Goal: Task Accomplishment & Management: Use online tool/utility

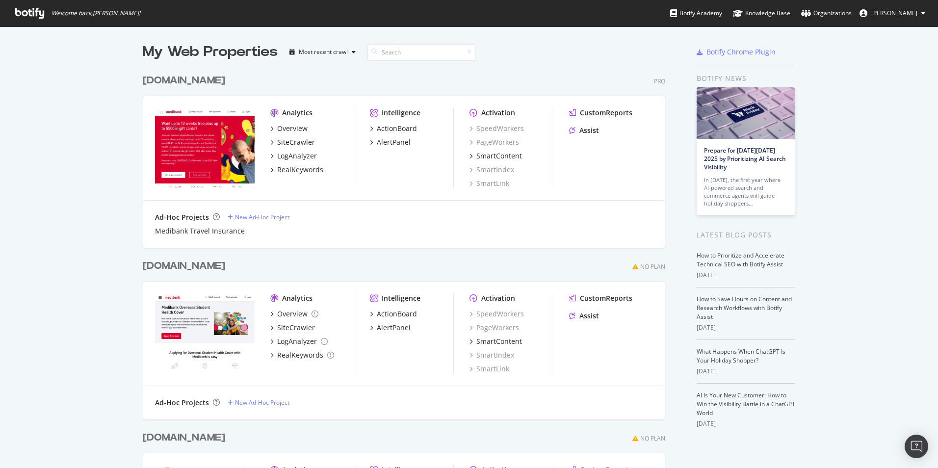
scroll to position [460, 923]
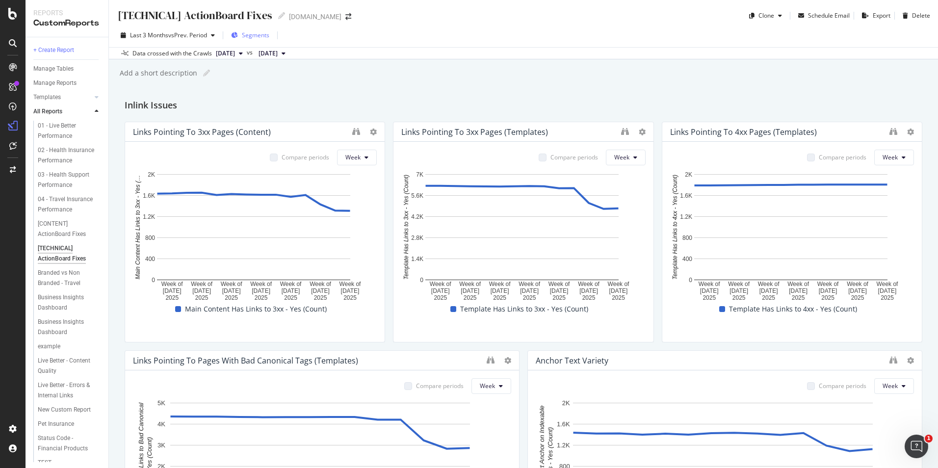
click at [258, 34] on span "Segments" at bounding box center [255, 35] width 27 height 8
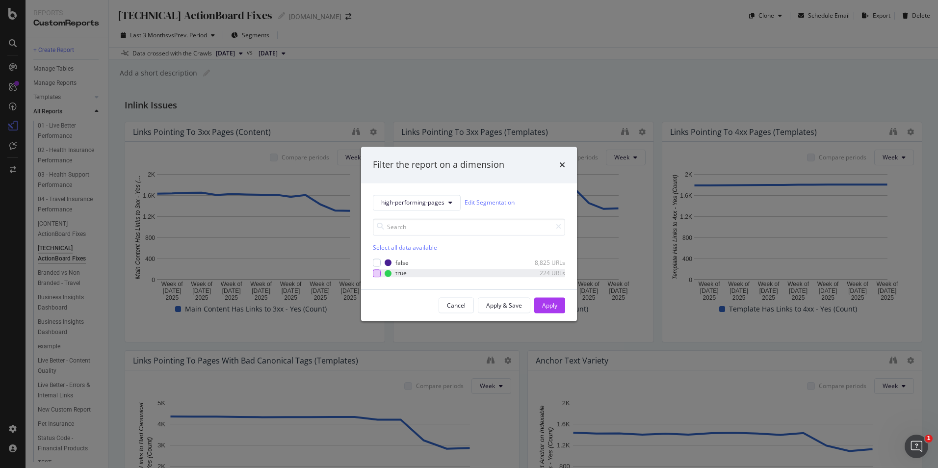
click at [378, 275] on div "modal" at bounding box center [377, 273] width 8 height 8
click at [560, 309] on button "Apply" at bounding box center [549, 306] width 31 height 16
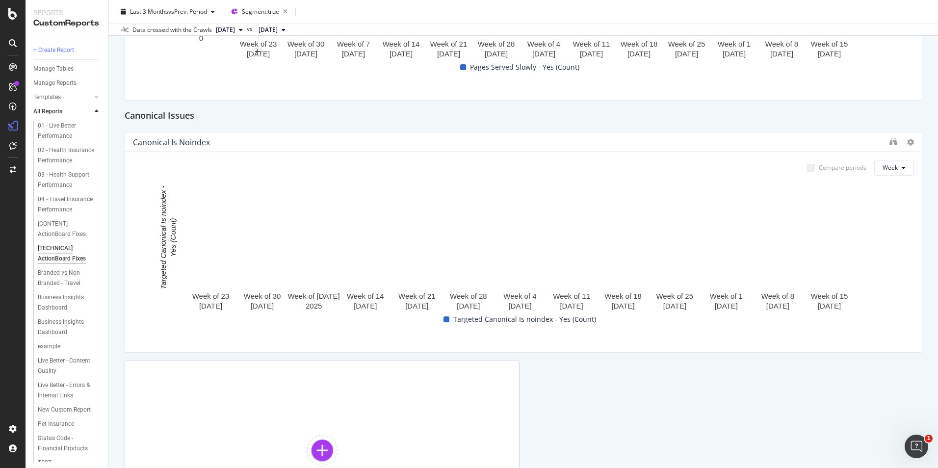
scroll to position [1365, 0]
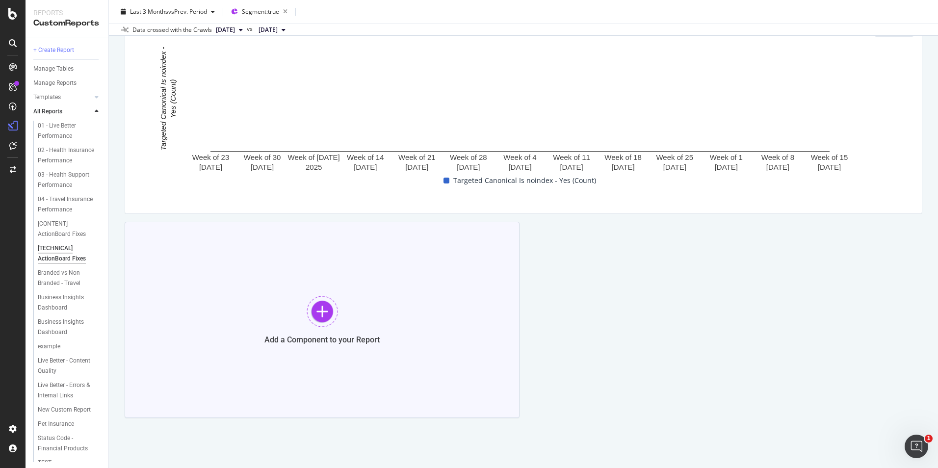
click at [322, 306] on div at bounding box center [321, 311] width 31 height 31
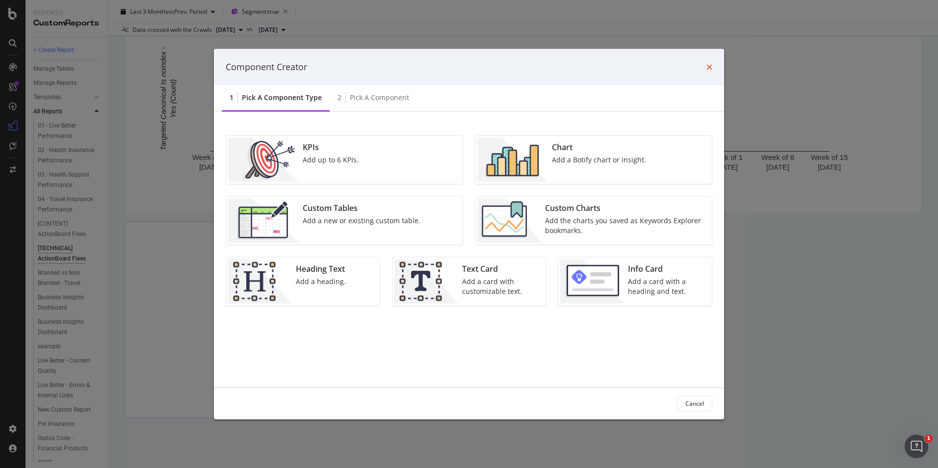
click at [710, 68] on icon "times" at bounding box center [709, 67] width 6 height 8
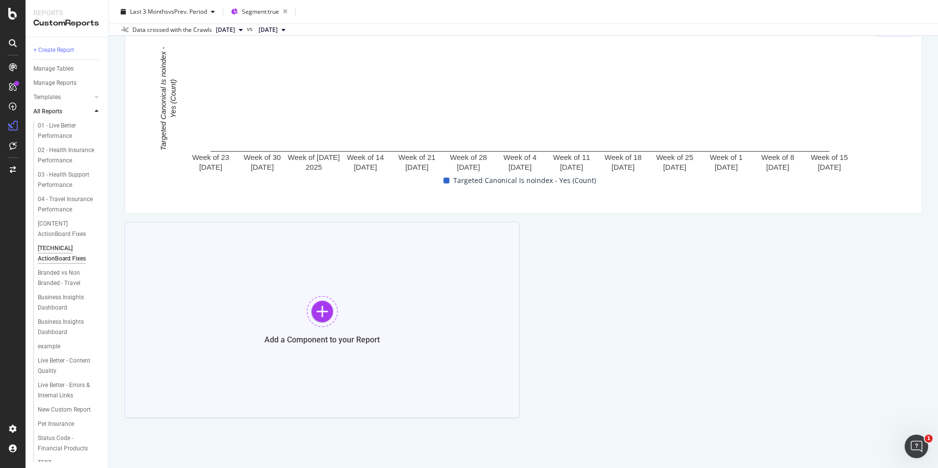
click at [311, 308] on div at bounding box center [321, 311] width 31 height 31
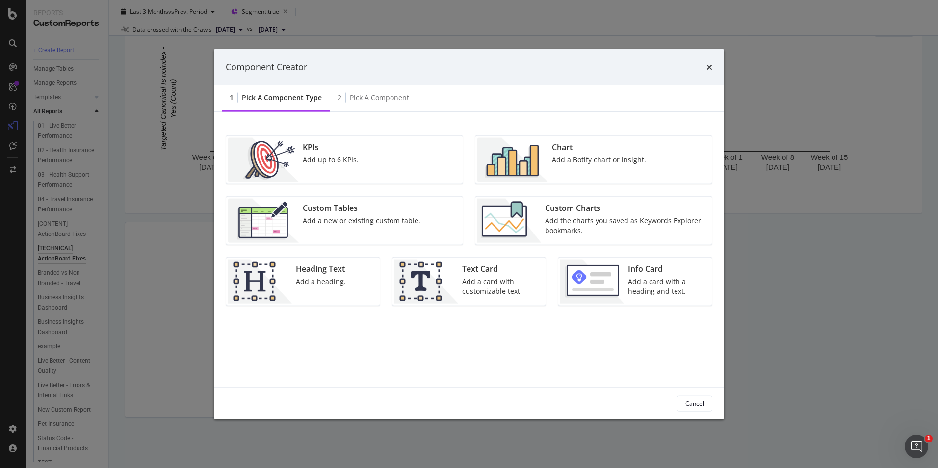
click at [404, 158] on div "KPIs Add up to 6 KPIs." at bounding box center [344, 159] width 236 height 48
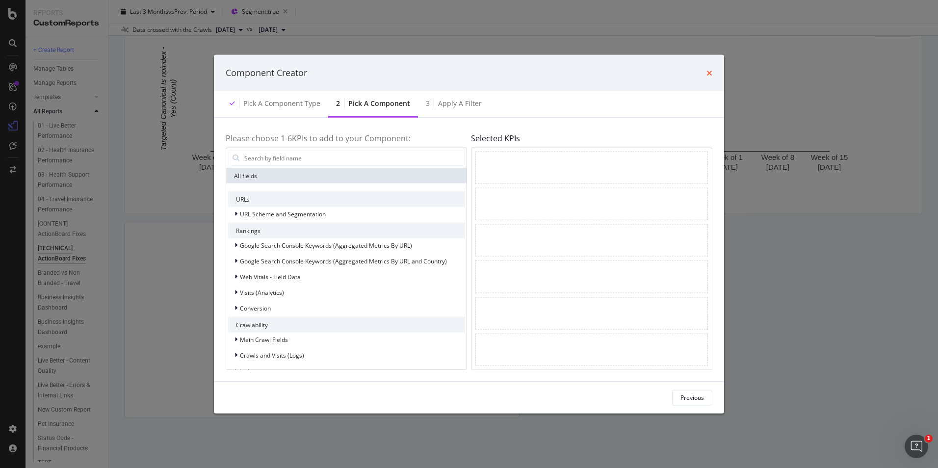
click at [710, 72] on icon "times" at bounding box center [709, 73] width 6 height 8
click at [709, 77] on div "times" at bounding box center [709, 73] width 6 height 13
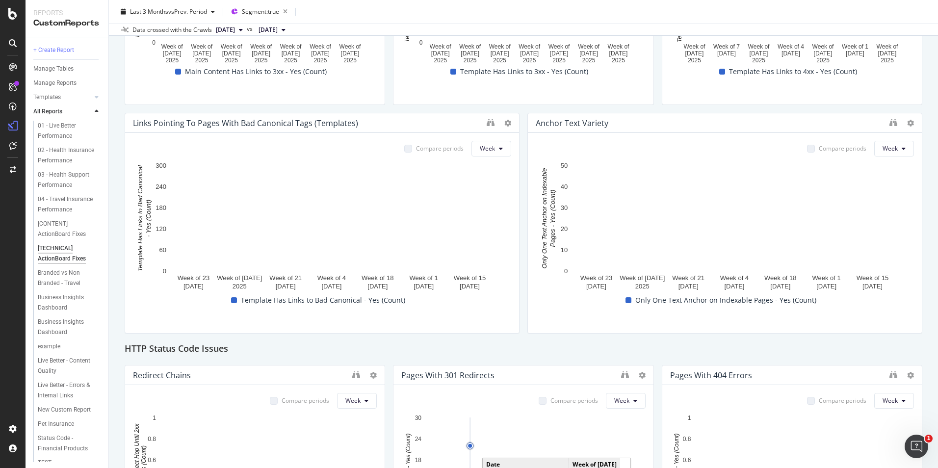
scroll to position [0, 0]
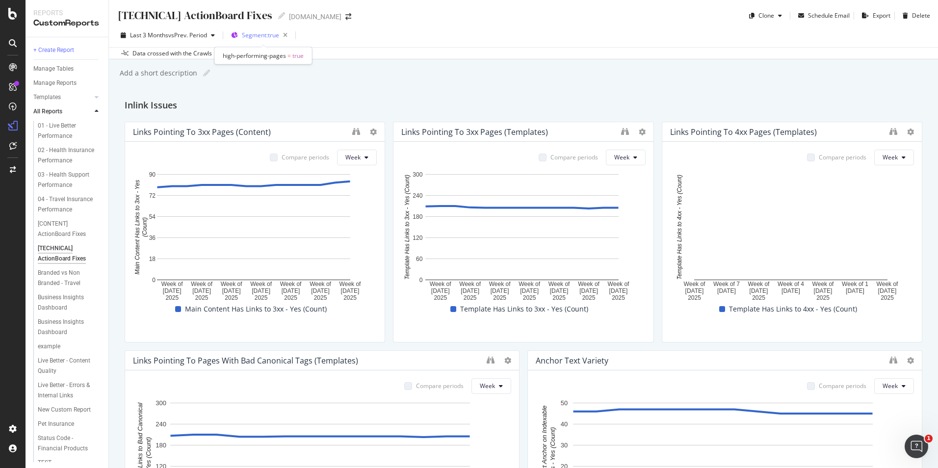
click at [257, 34] on span "Segment: true" at bounding box center [260, 35] width 37 height 8
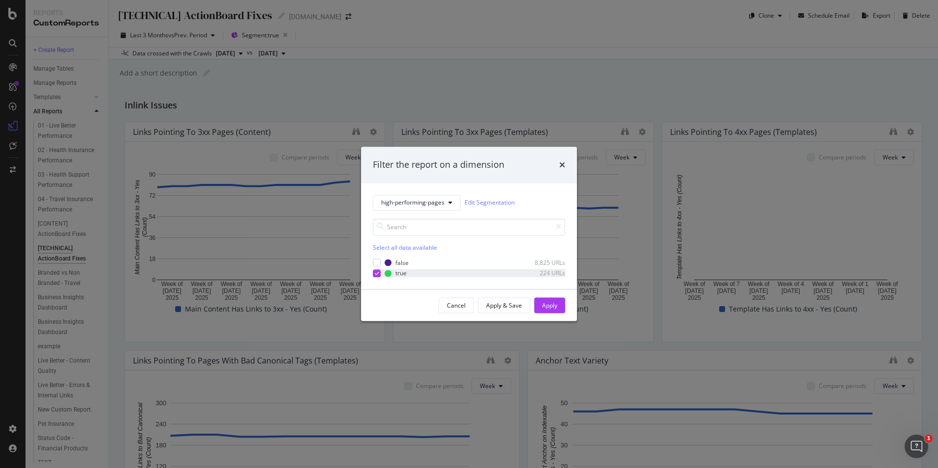
click at [375, 271] on icon "modal" at bounding box center [377, 273] width 4 height 5
click at [426, 205] on span "high-performing-pages" at bounding box center [412, 203] width 63 height 8
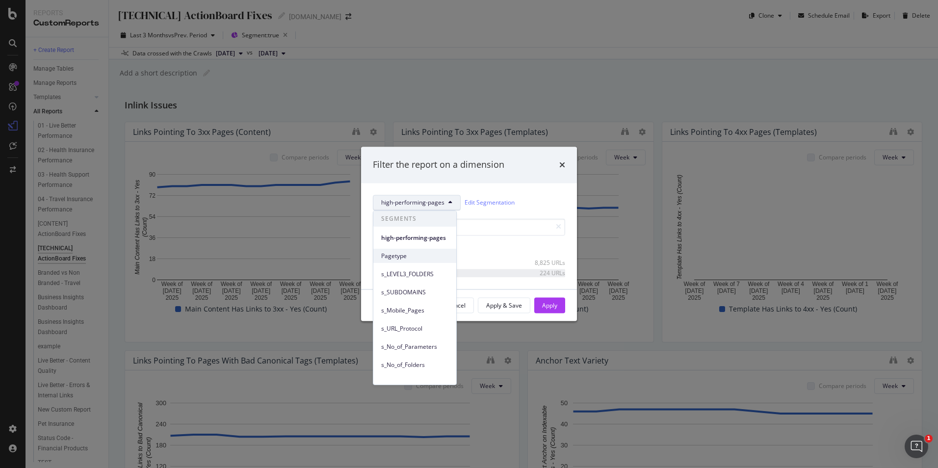
click at [417, 253] on span "Pagetype" at bounding box center [414, 256] width 67 height 9
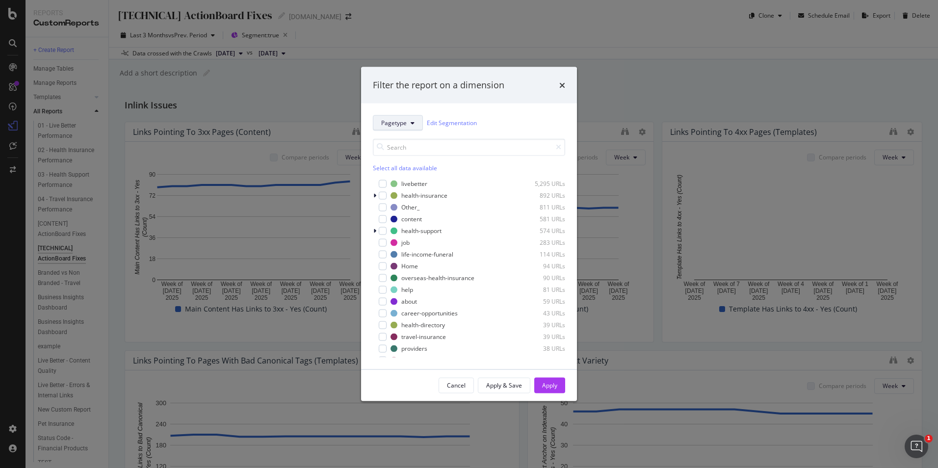
click at [406, 128] on button "Pagetype" at bounding box center [398, 123] width 50 height 16
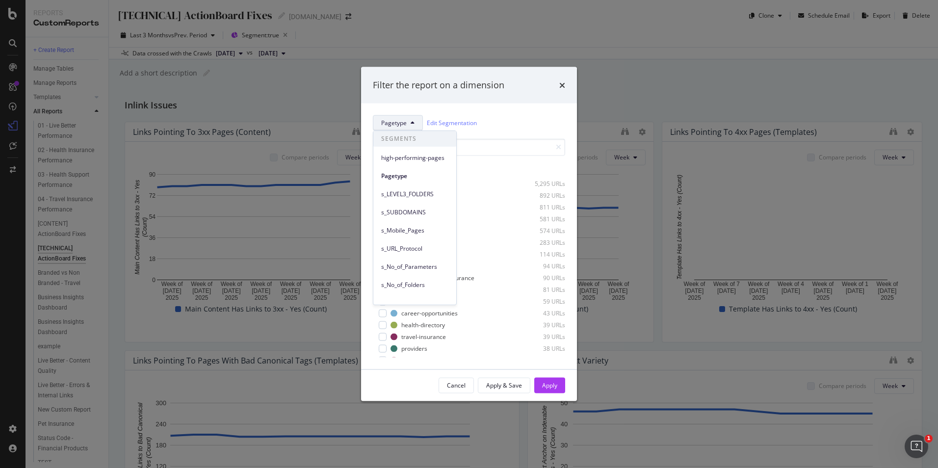
click at [510, 116] on div "Pagetype Edit Segmentation" at bounding box center [469, 123] width 192 height 16
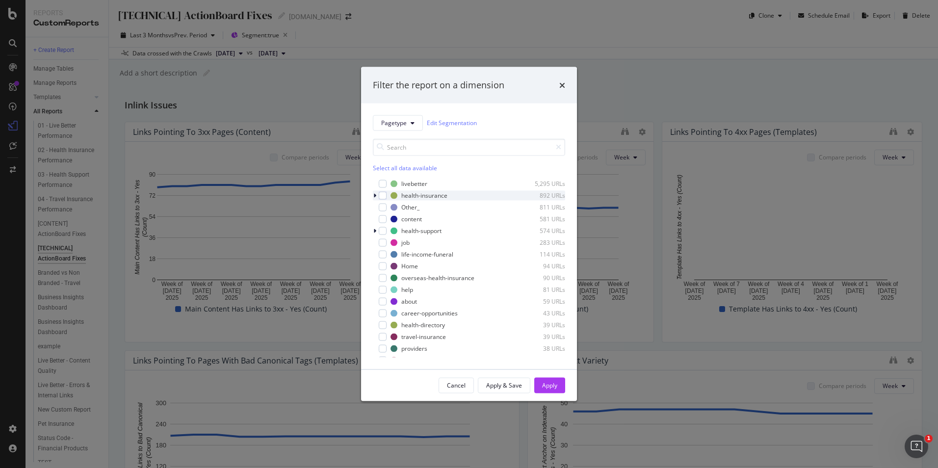
click at [373, 196] on icon "modal" at bounding box center [374, 195] width 3 height 6
click at [375, 195] on icon "modal" at bounding box center [375, 195] width 4 height 6
click at [408, 116] on button "Pagetype" at bounding box center [398, 123] width 50 height 16
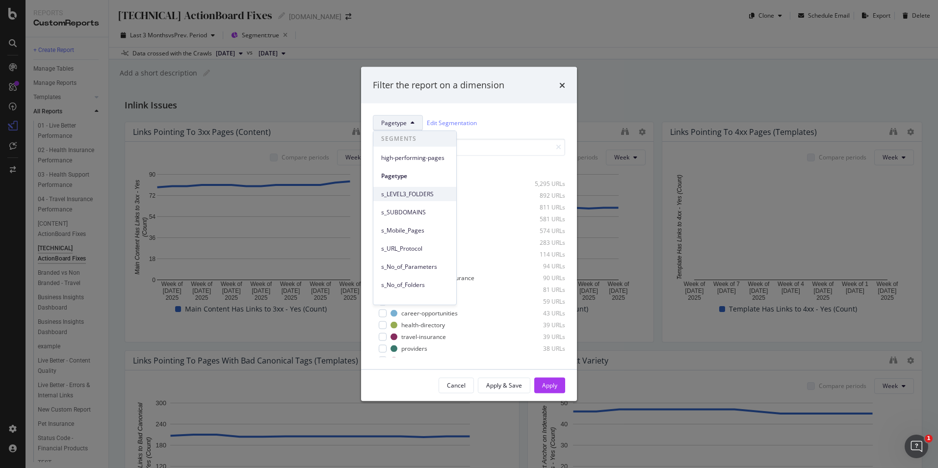
click at [420, 196] on span "s_LEVEL3_FOLDERS" at bounding box center [414, 194] width 67 height 9
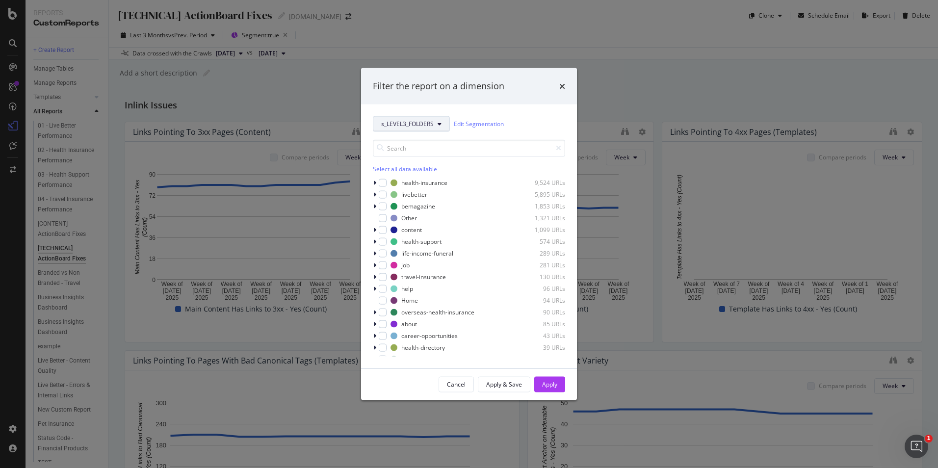
click at [433, 122] on span "s_LEVEL3_FOLDERS" at bounding box center [407, 124] width 52 height 8
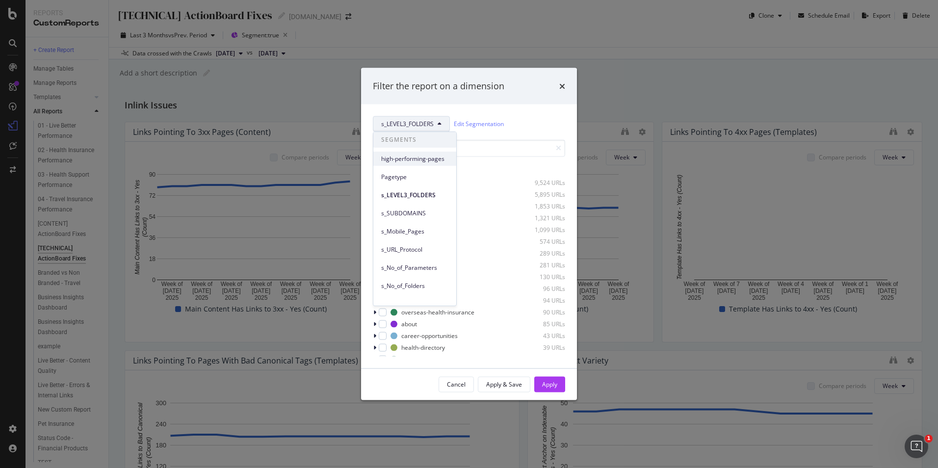
click at [423, 162] on span "high-performing-pages" at bounding box center [414, 158] width 67 height 9
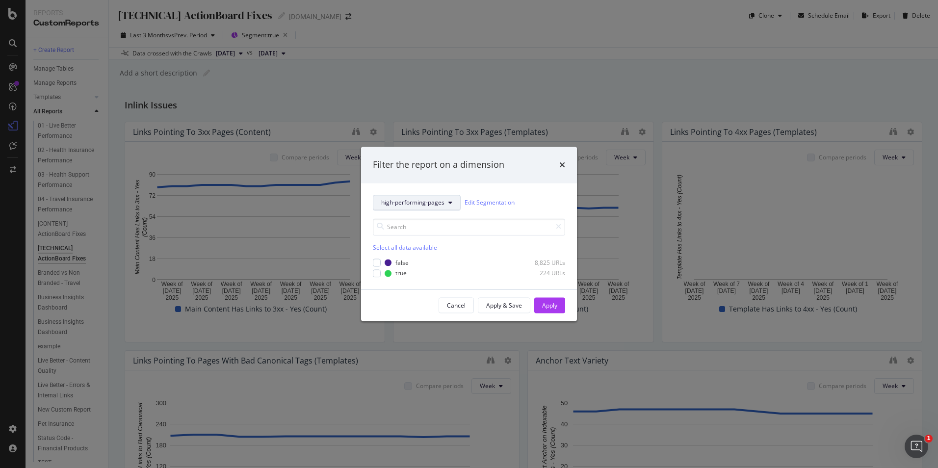
click at [440, 199] on span "high-performing-pages" at bounding box center [412, 203] width 63 height 8
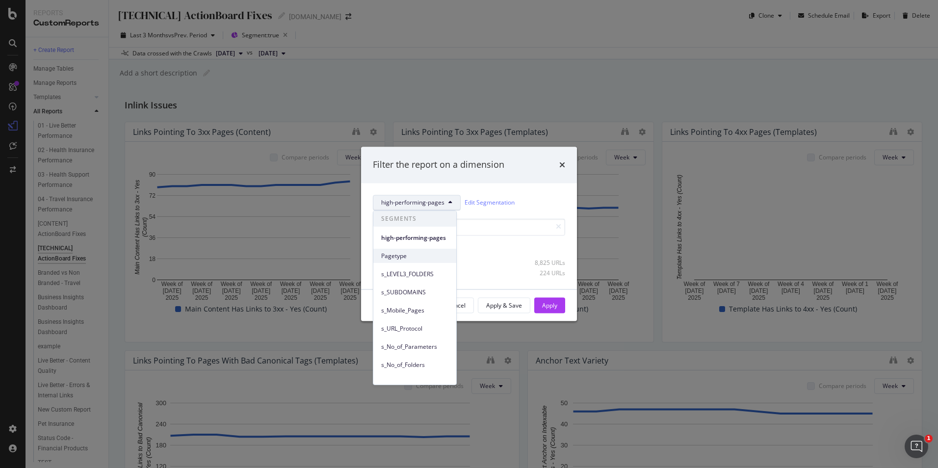
click at [430, 254] on span "Pagetype" at bounding box center [414, 256] width 67 height 9
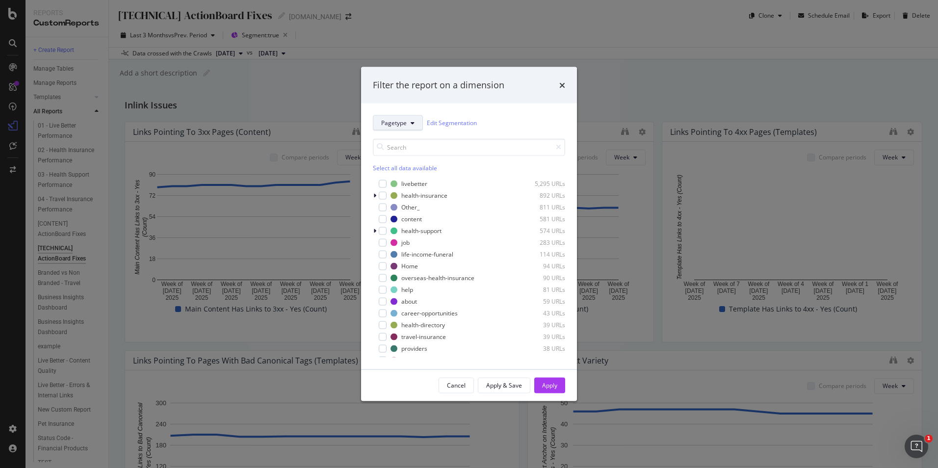
click at [404, 115] on button "Pagetype" at bounding box center [398, 123] width 50 height 16
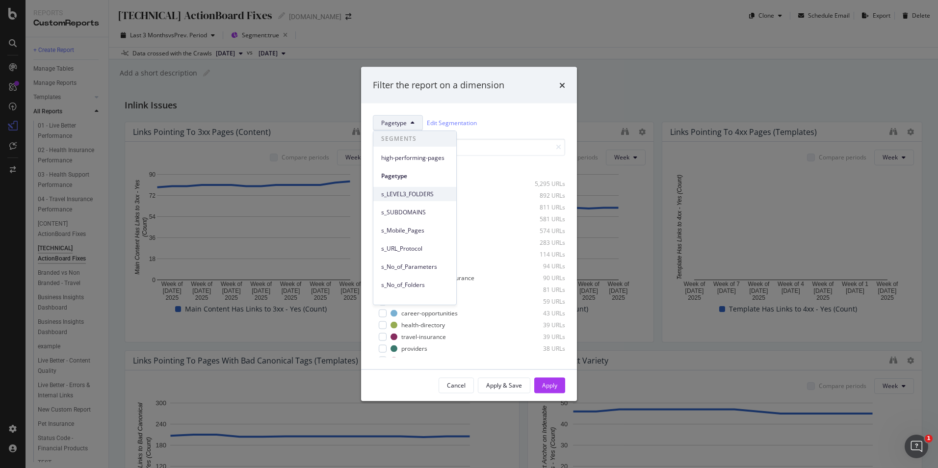
click at [422, 190] on span "s_LEVEL3_FOLDERS" at bounding box center [414, 194] width 67 height 9
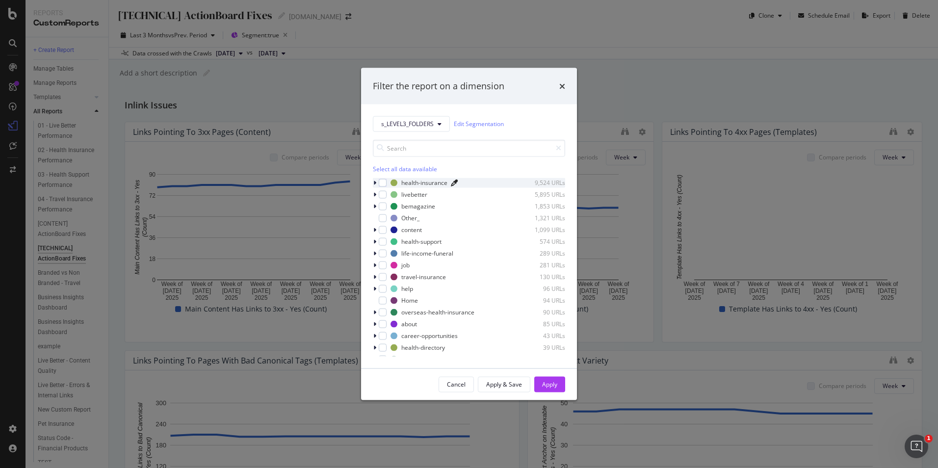
click at [454, 181] on icon "modal" at bounding box center [454, 182] width 7 height 7
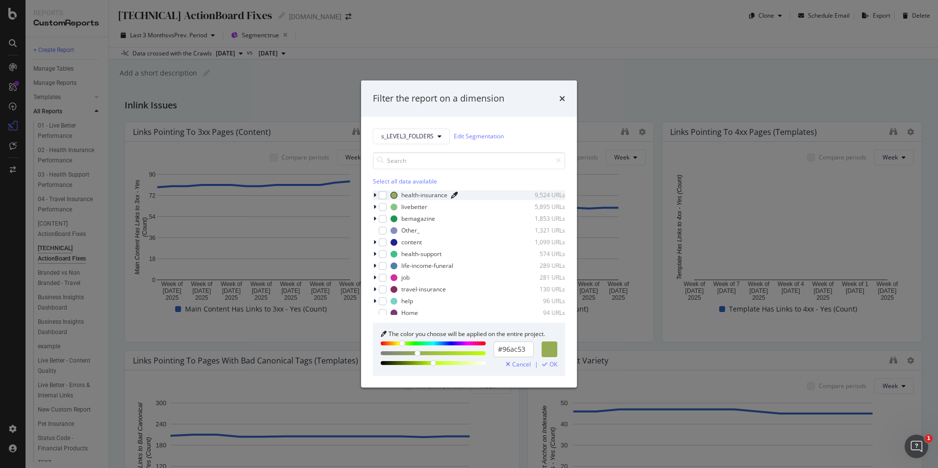
click at [517, 364] on span "Cancel" at bounding box center [521, 364] width 19 height 7
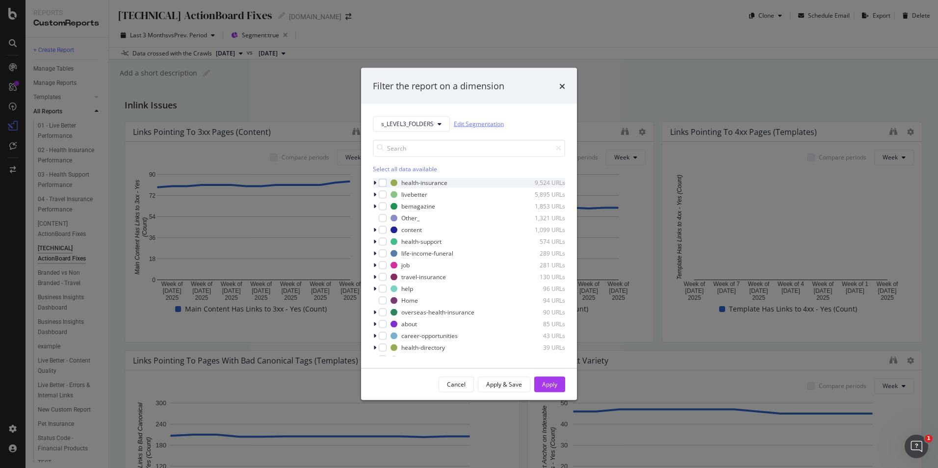
click at [492, 123] on link "Edit Segmentation" at bounding box center [479, 124] width 50 height 10
click at [560, 88] on icon "times" at bounding box center [562, 86] width 6 height 8
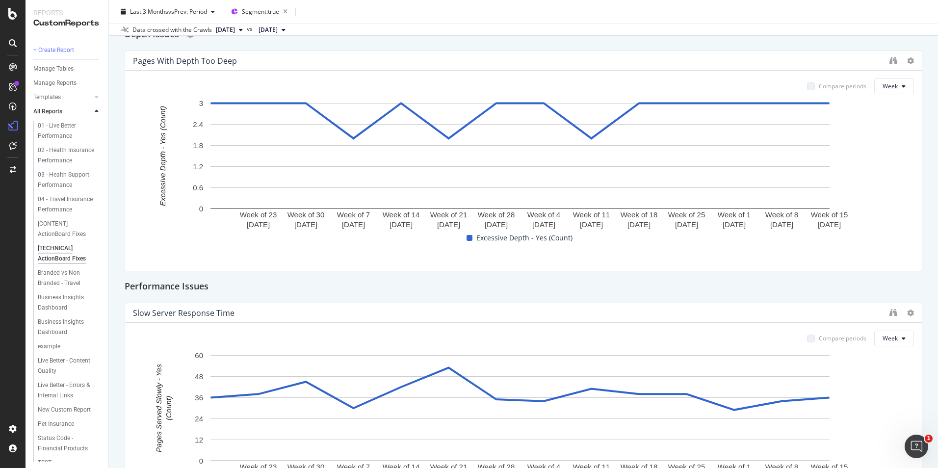
scroll to position [981, 0]
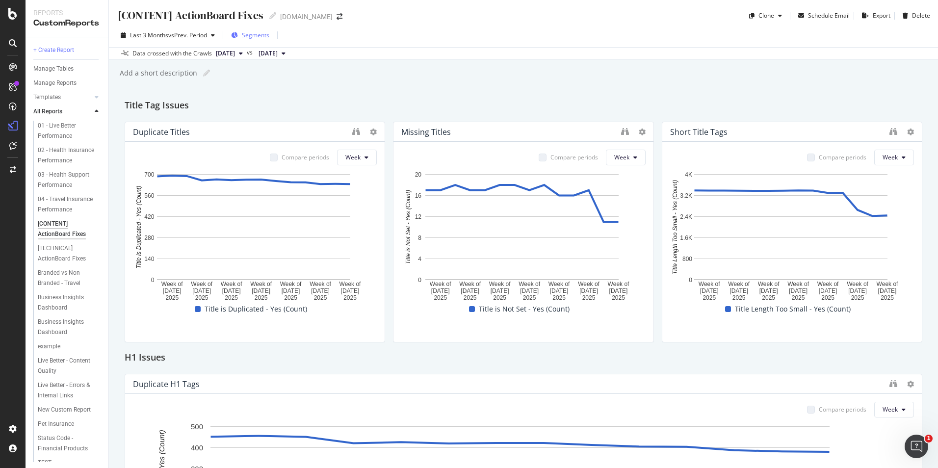
click at [254, 36] on span "Segments" at bounding box center [255, 35] width 27 height 8
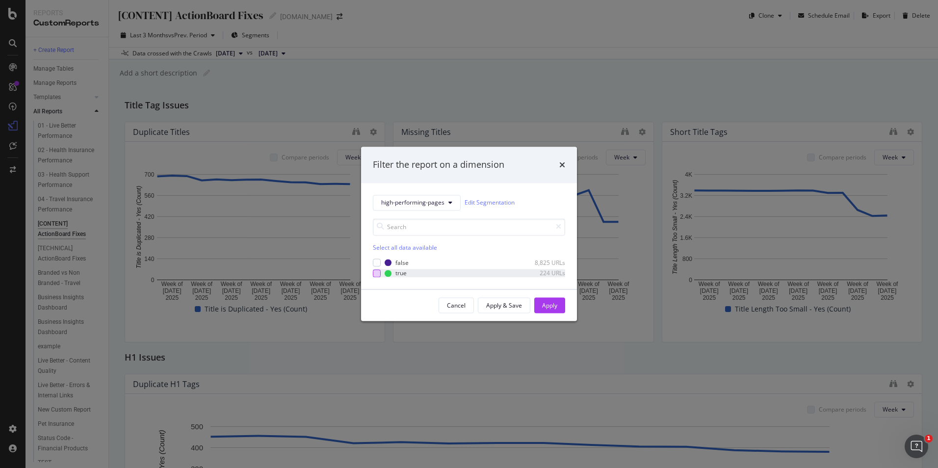
click at [378, 273] on div "modal" at bounding box center [377, 273] width 8 height 8
click at [548, 306] on div "Apply" at bounding box center [549, 305] width 15 height 8
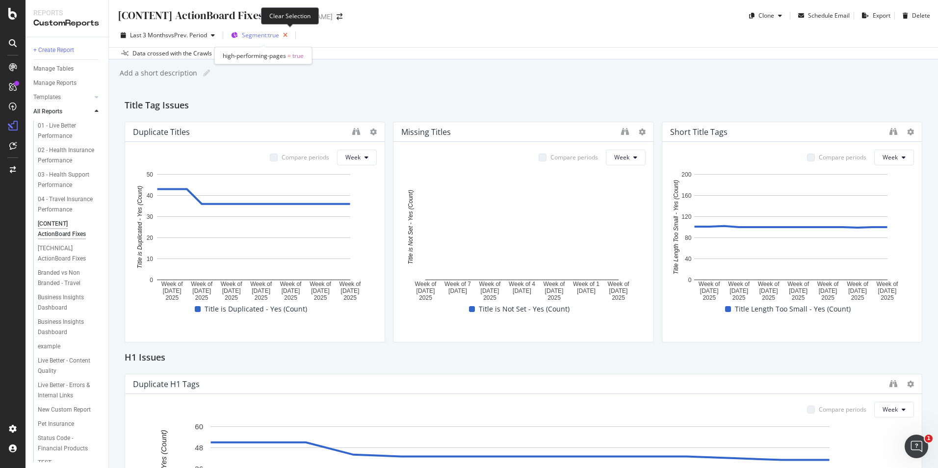
click at [286, 38] on icon "button" at bounding box center [285, 35] width 12 height 14
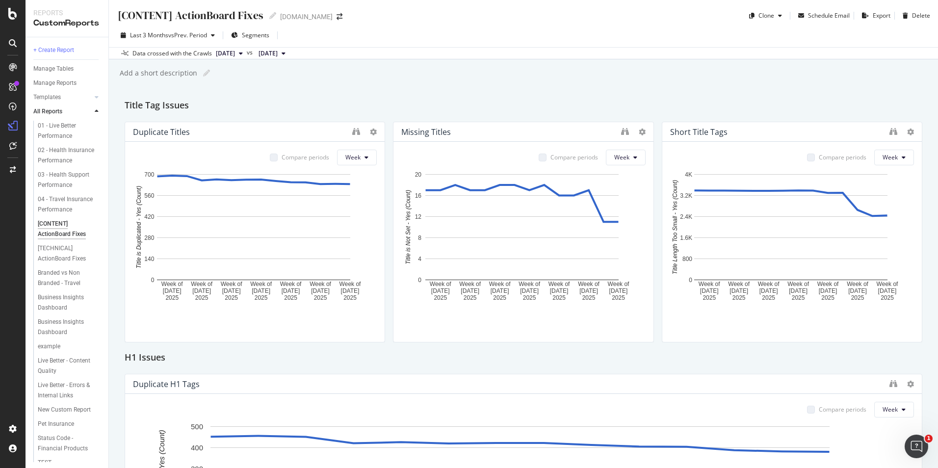
click at [257, 35] on span "Segments" at bounding box center [255, 35] width 27 height 8
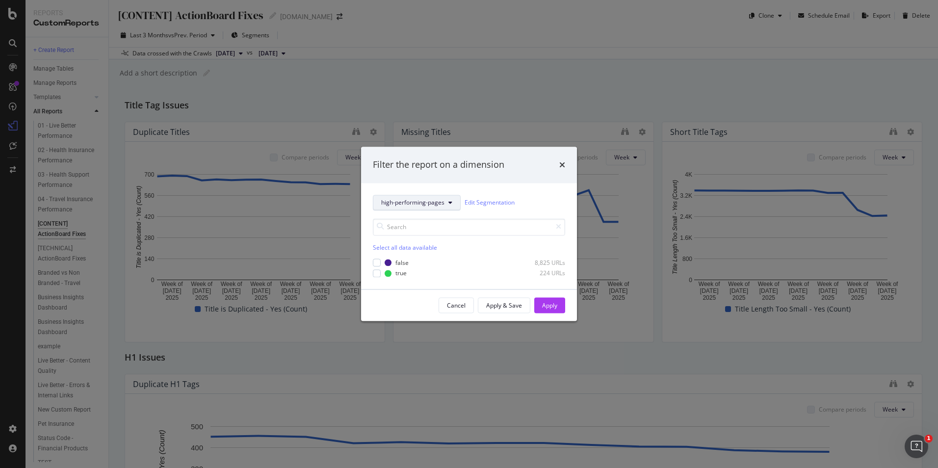
click at [402, 208] on button "high-performing-pages" at bounding box center [417, 203] width 88 height 16
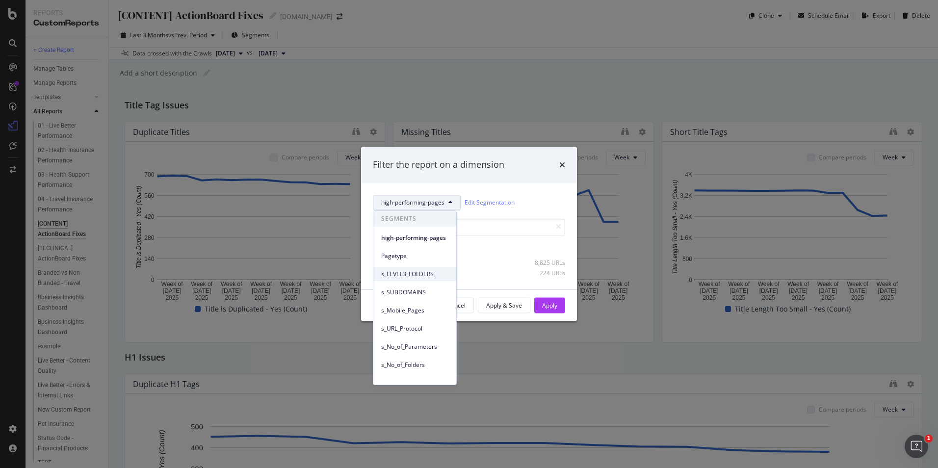
click at [401, 273] on span "s_LEVEL3_FOLDERS" at bounding box center [414, 274] width 67 height 9
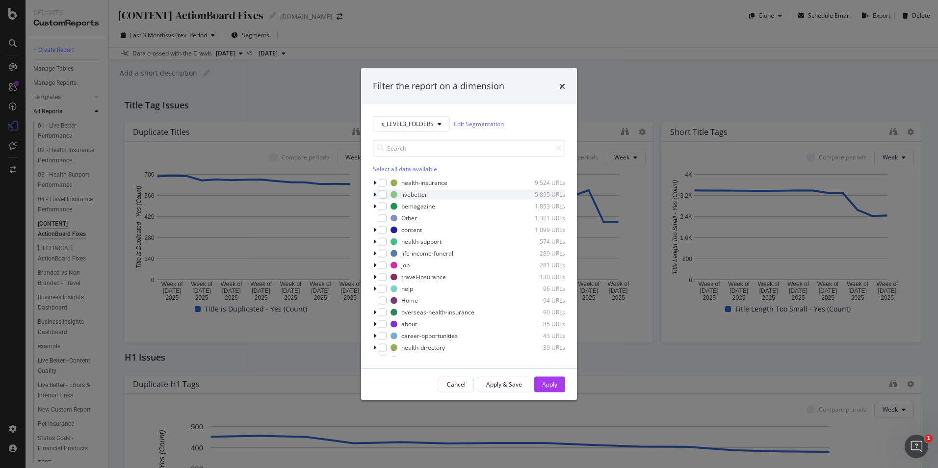
click at [375, 193] on icon "modal" at bounding box center [374, 194] width 3 height 6
click at [371, 193] on div "s_LEVEL3_FOLDERS Edit Segmentation Select all data available health-insurance 9…" at bounding box center [469, 236] width 216 height 264
click at [374, 192] on icon "modal" at bounding box center [375, 194] width 4 height 6
click at [372, 193] on div "s_LEVEL3_FOLDERS Edit Segmentation Select all data available health-insurance 9…" at bounding box center [469, 236] width 216 height 264
click at [373, 193] on icon "modal" at bounding box center [374, 194] width 3 height 6
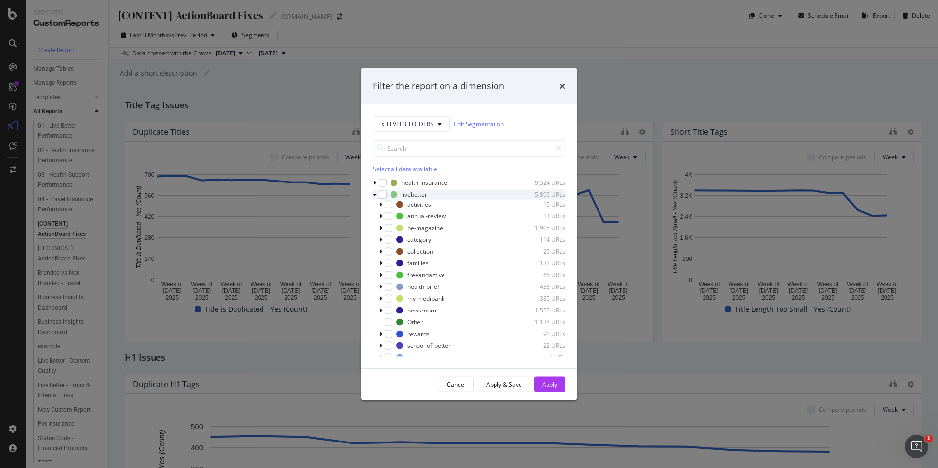
click at [375, 196] on icon "modal" at bounding box center [375, 194] width 4 height 6
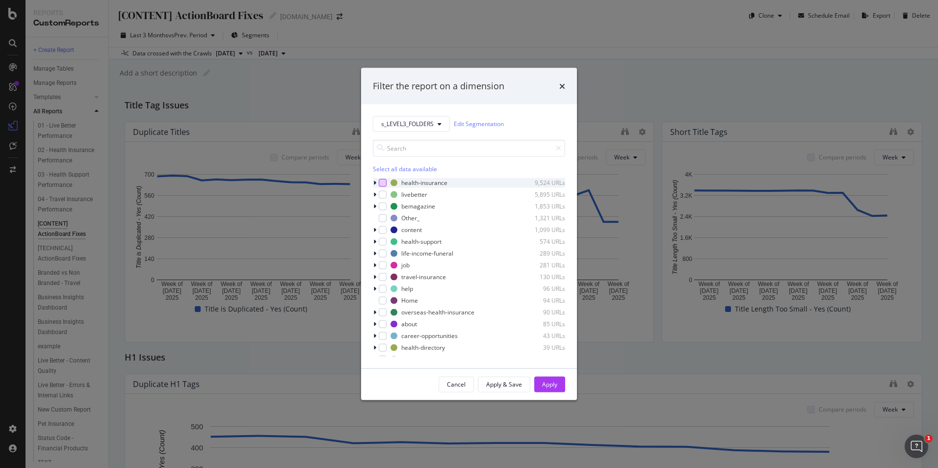
click at [381, 184] on div "modal" at bounding box center [383, 182] width 8 height 8
click at [559, 381] on button "Apply" at bounding box center [549, 384] width 31 height 16
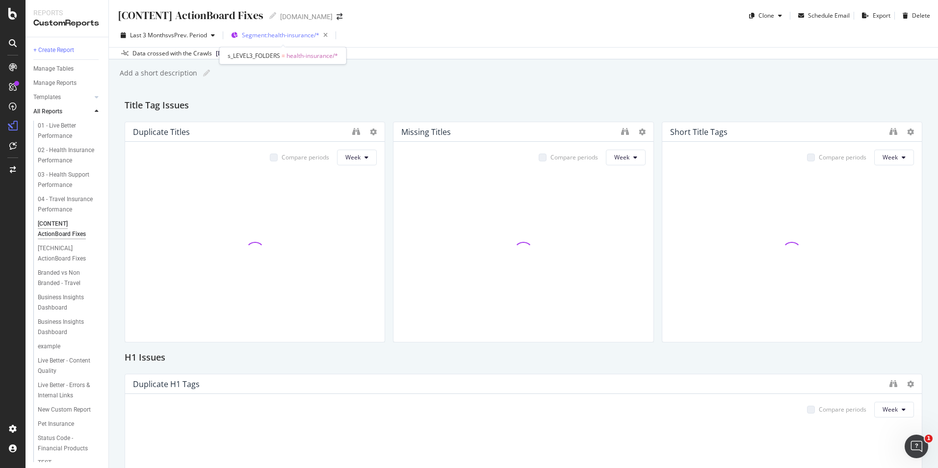
click at [280, 38] on span "Segment: health-insurance/*" at bounding box center [280, 35] width 77 height 8
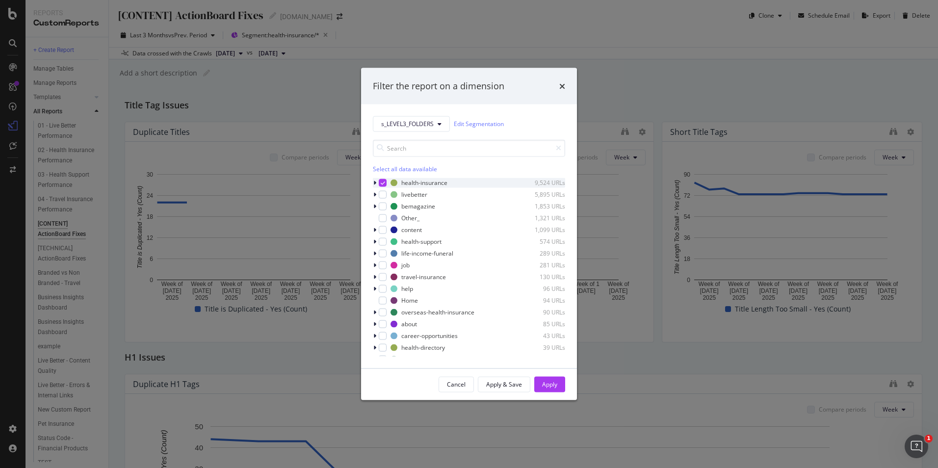
click at [375, 182] on icon "modal" at bounding box center [374, 182] width 3 height 6
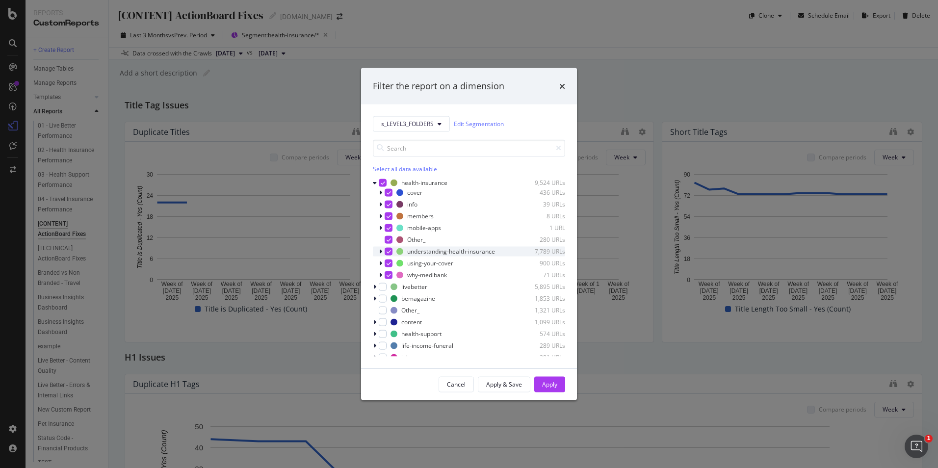
click at [381, 252] on icon "modal" at bounding box center [380, 251] width 3 height 6
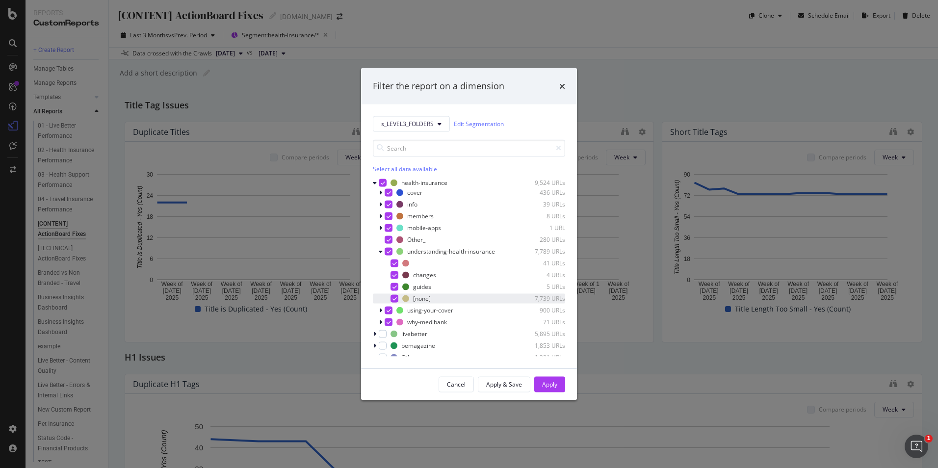
click at [395, 298] on icon "modal" at bounding box center [394, 298] width 4 height 5
click at [381, 252] on icon "modal" at bounding box center [381, 251] width 4 height 6
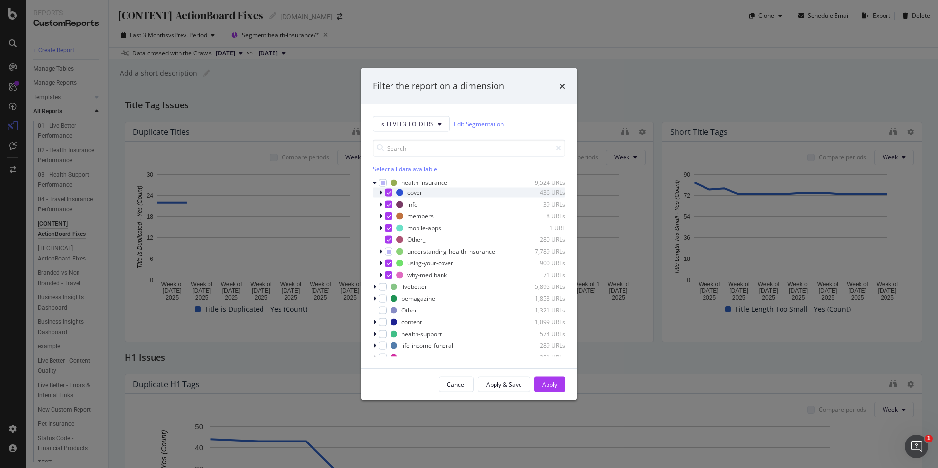
click at [380, 192] on icon "modal" at bounding box center [380, 192] width 3 height 6
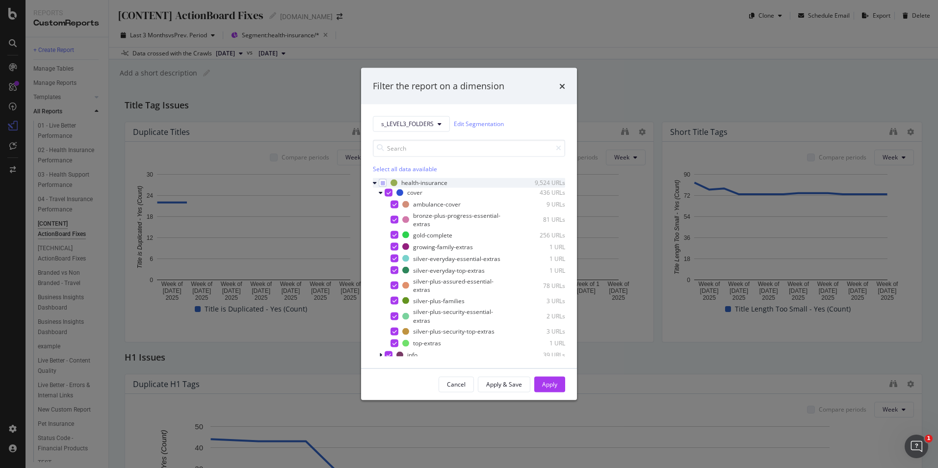
click at [374, 181] on icon "modal" at bounding box center [375, 182] width 4 height 6
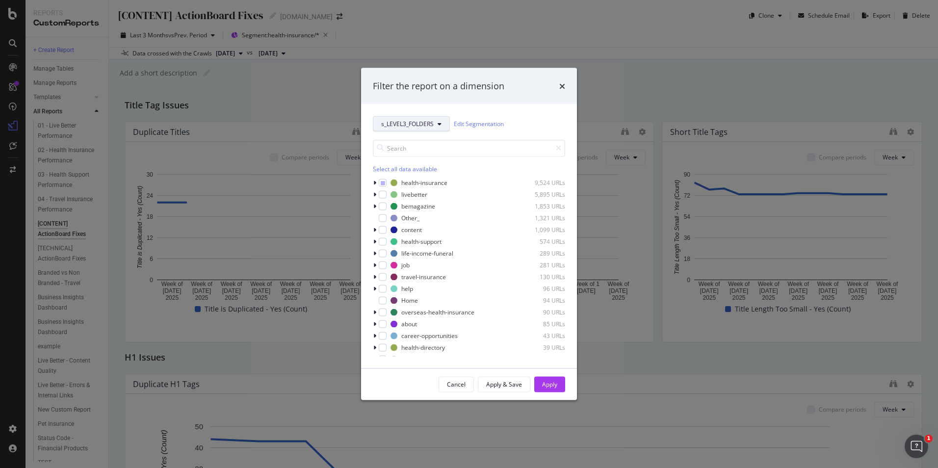
click at [408, 130] on button "s_LEVEL3_FOLDERS" at bounding box center [411, 124] width 77 height 16
click at [411, 176] on span "Pagetype" at bounding box center [414, 177] width 67 height 9
click at [373, 195] on icon "modal" at bounding box center [374, 195] width 3 height 6
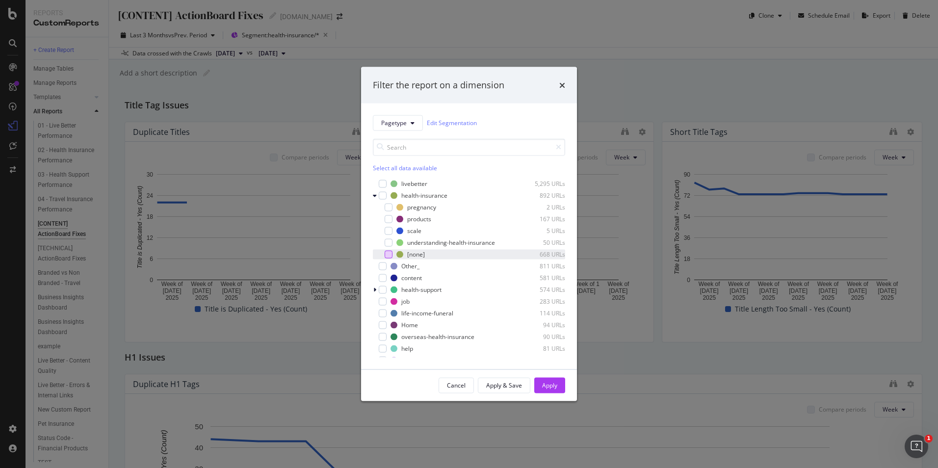
click at [389, 255] on div "modal" at bounding box center [388, 254] width 8 height 8
click at [457, 387] on div "Cancel" at bounding box center [456, 385] width 19 height 8
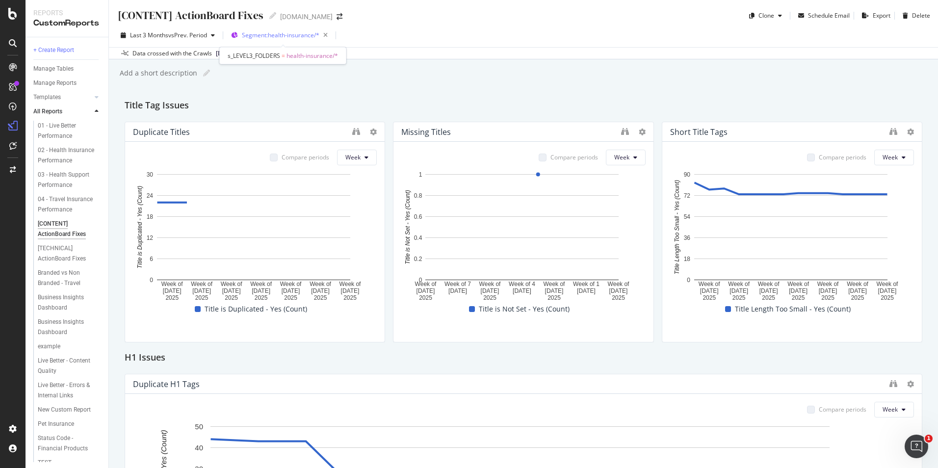
click at [258, 33] on span "Segment: health-insurance/*" at bounding box center [280, 35] width 77 height 8
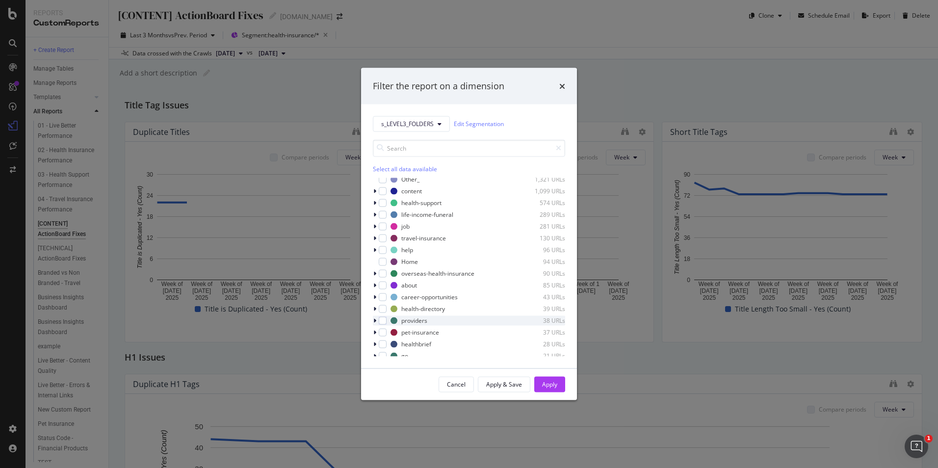
scroll to position [16, 0]
click at [374, 261] on icon "modal" at bounding box center [374, 261] width 3 height 6
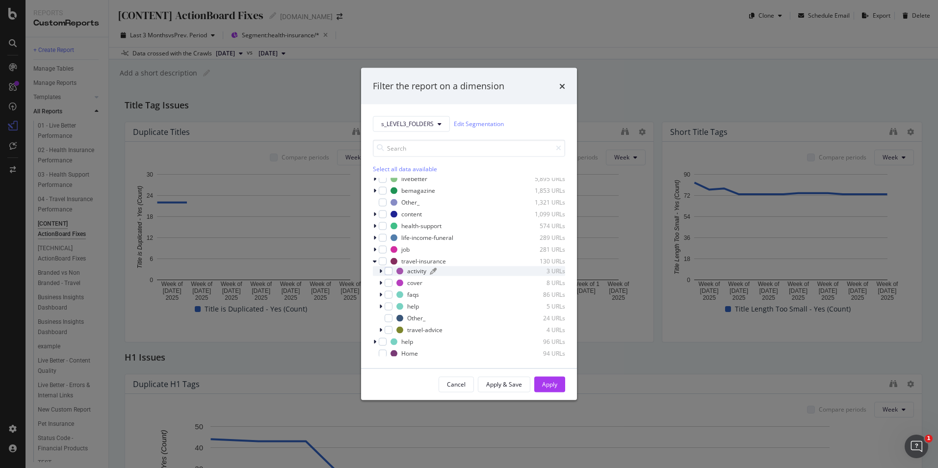
scroll to position [65, 0]
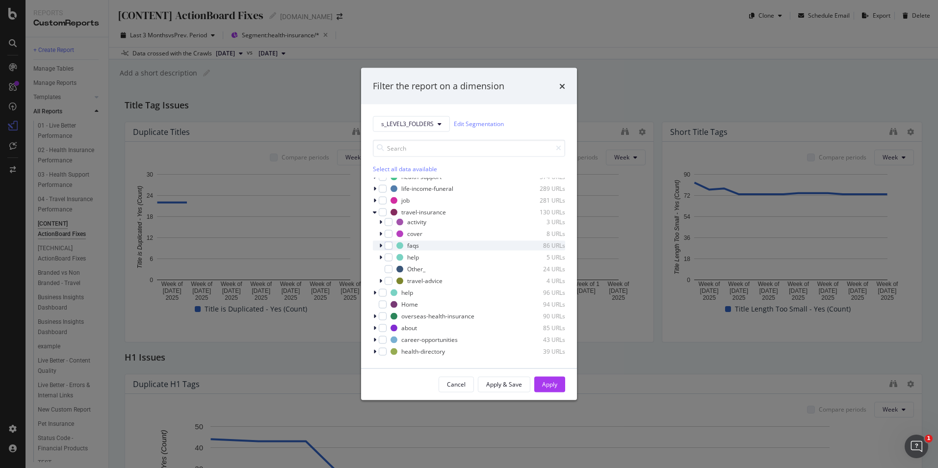
click at [380, 245] on icon "modal" at bounding box center [380, 245] width 3 height 6
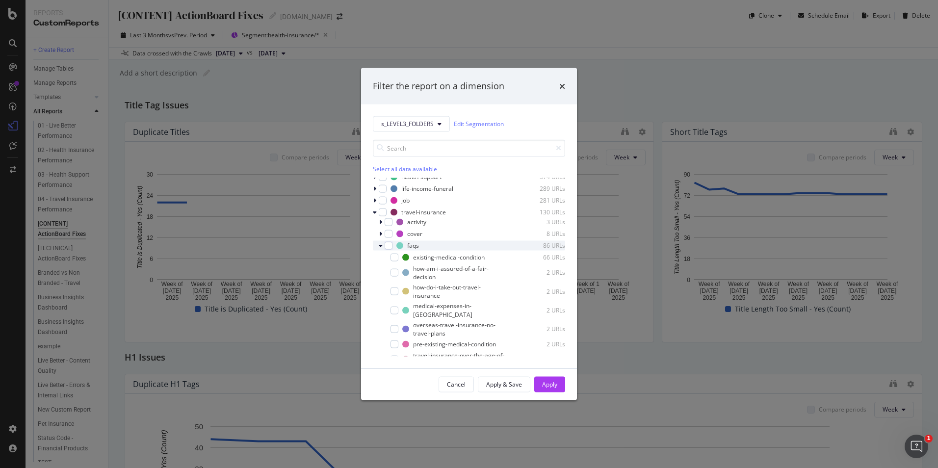
click at [380, 245] on icon "modal" at bounding box center [381, 245] width 4 height 6
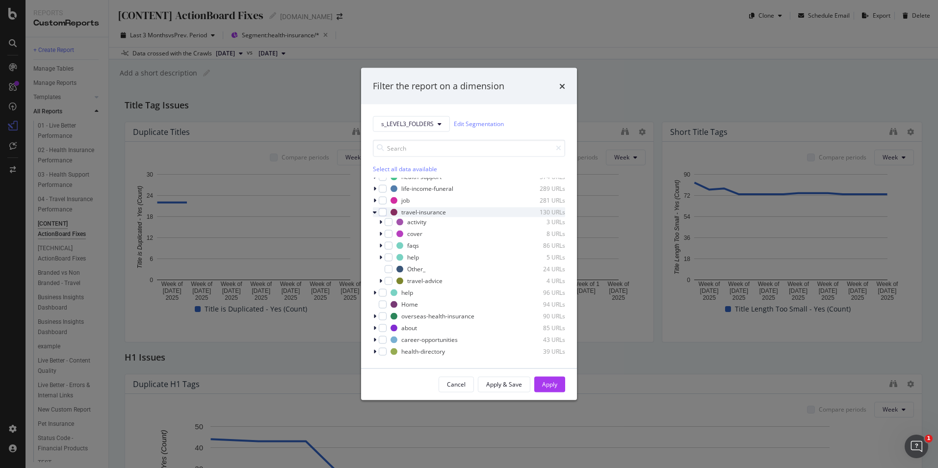
click at [375, 212] on icon "modal" at bounding box center [375, 212] width 4 height 6
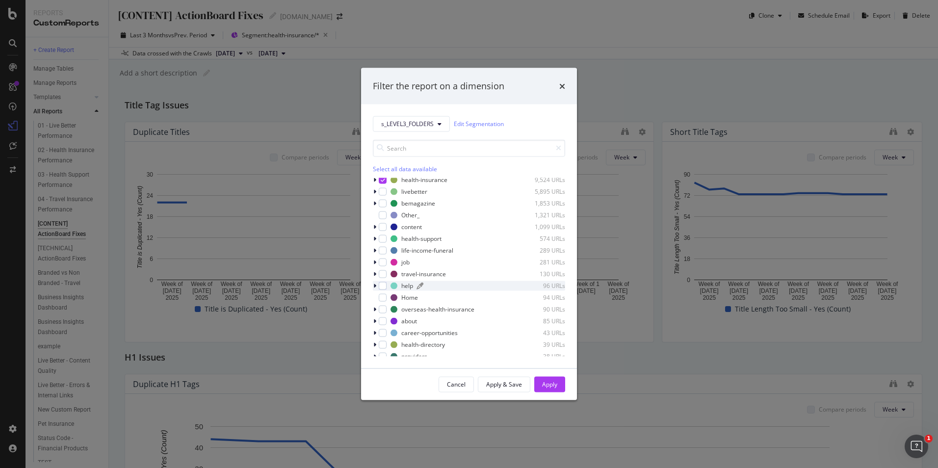
scroll to position [0, 0]
click at [424, 126] on span "s_LEVEL3_FOLDERS" at bounding box center [407, 124] width 52 height 8
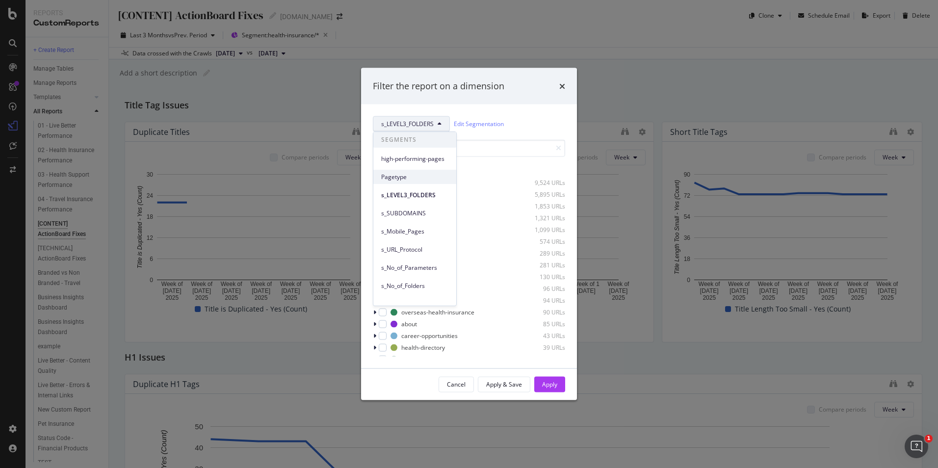
click at [418, 181] on span "Pagetype" at bounding box center [414, 177] width 67 height 9
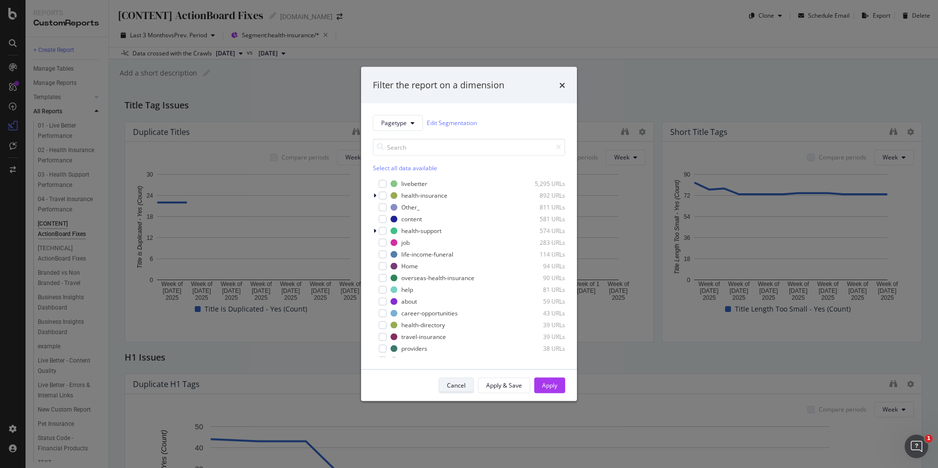
click at [454, 384] on div "Cancel" at bounding box center [456, 385] width 19 height 8
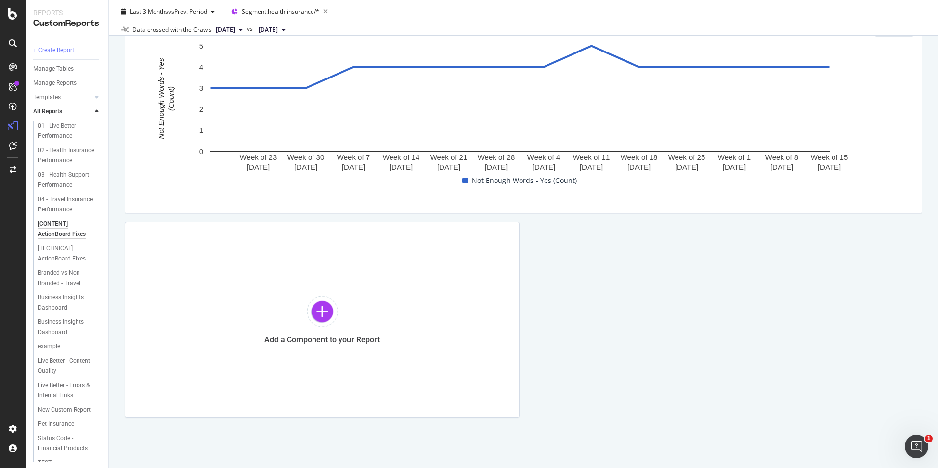
scroll to position [639, 0]
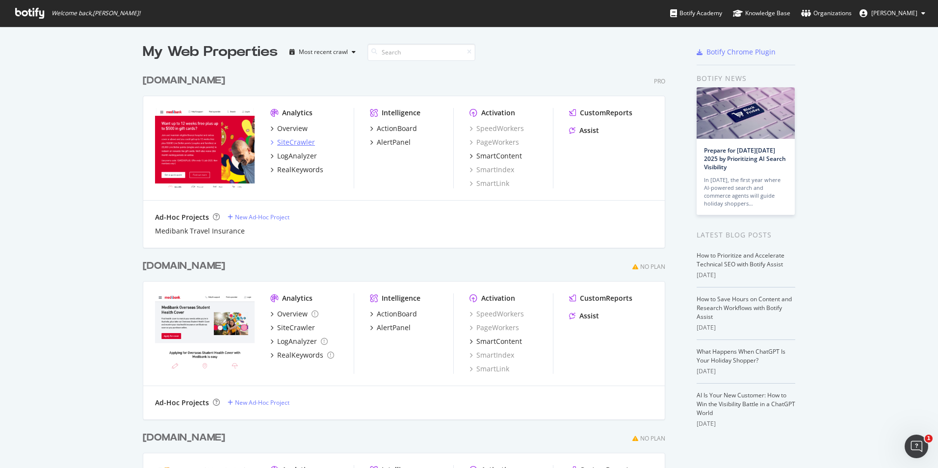
scroll to position [460, 923]
click at [293, 147] on div "SiteCrawler" at bounding box center [296, 142] width 38 height 10
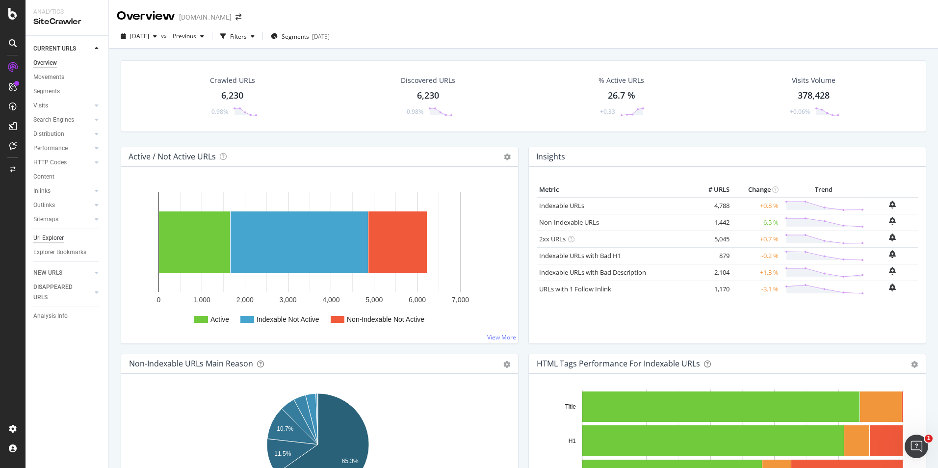
click at [49, 237] on div "Url Explorer" at bounding box center [48, 238] width 30 height 10
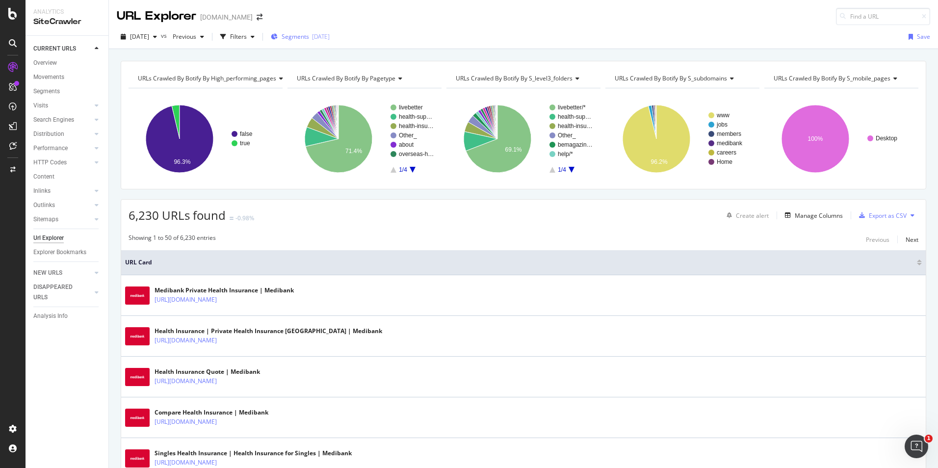
click at [306, 37] on span "Segments" at bounding box center [294, 36] width 27 height 8
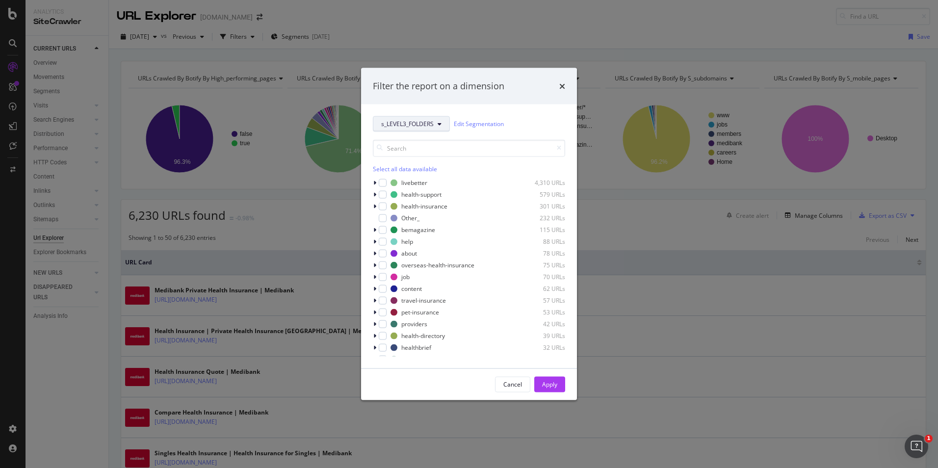
click at [390, 129] on button "s_LEVEL3_FOLDERS" at bounding box center [411, 124] width 77 height 16
click at [418, 178] on span "Pagetype" at bounding box center [414, 177] width 67 height 9
click at [415, 123] on button "Pagetype" at bounding box center [398, 123] width 50 height 16
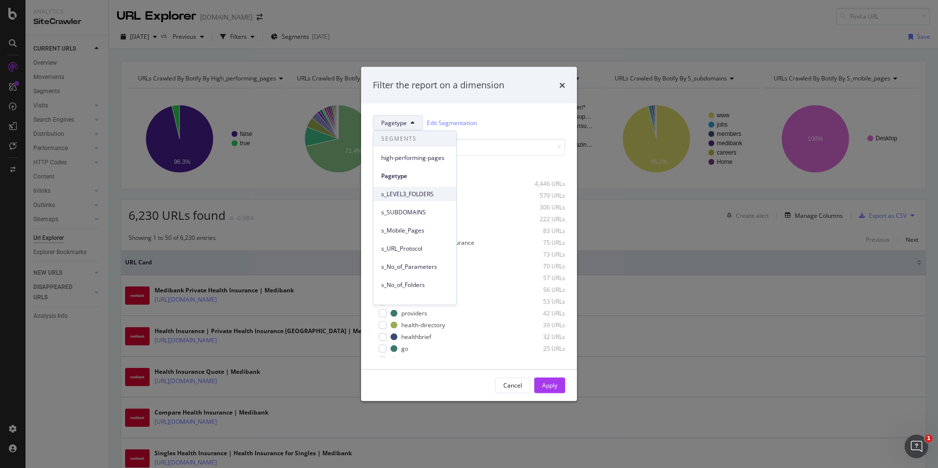
click at [403, 190] on span "s_LEVEL3_FOLDERS" at bounding box center [414, 194] width 67 height 9
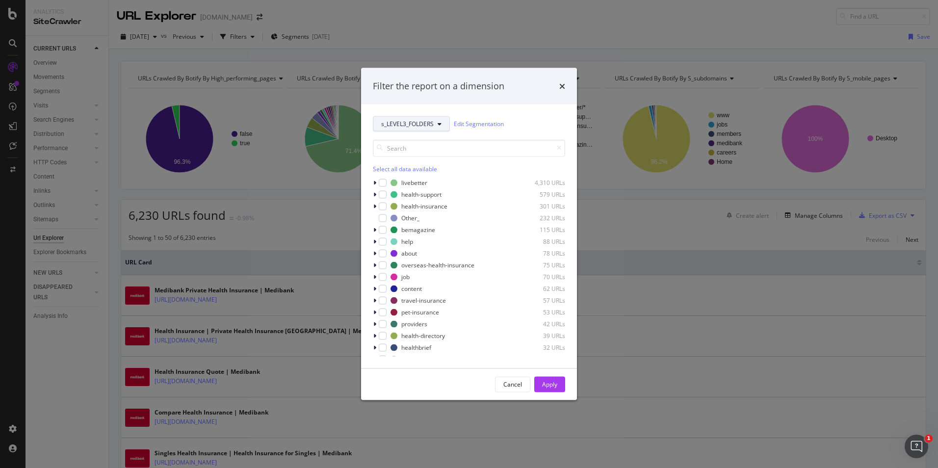
click at [424, 123] on span "s_LEVEL3_FOLDERS" at bounding box center [407, 124] width 52 height 8
click at [416, 178] on span "Pagetype" at bounding box center [414, 177] width 67 height 9
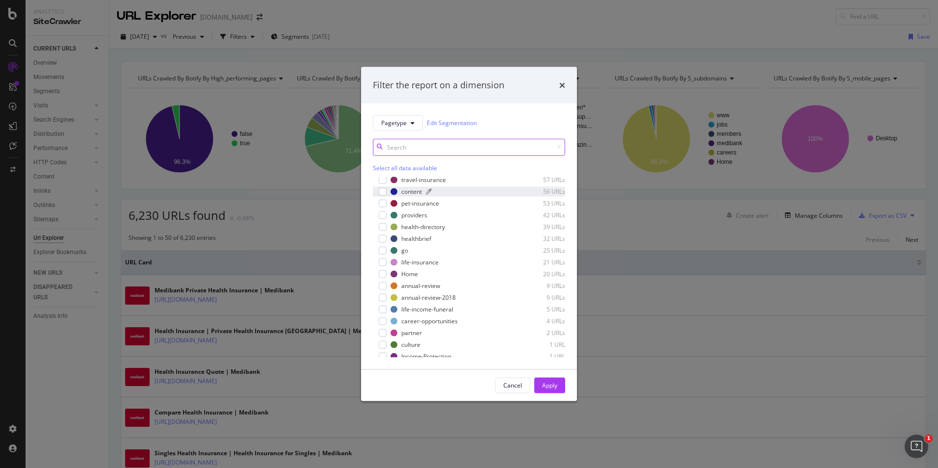
scroll to position [102, 0]
drag, startPoint x: 514, startPoint y: 378, endPoint x: 513, endPoint y: 370, distance: 7.9
click at [514, 378] on button "Cancel" at bounding box center [512, 385] width 35 height 16
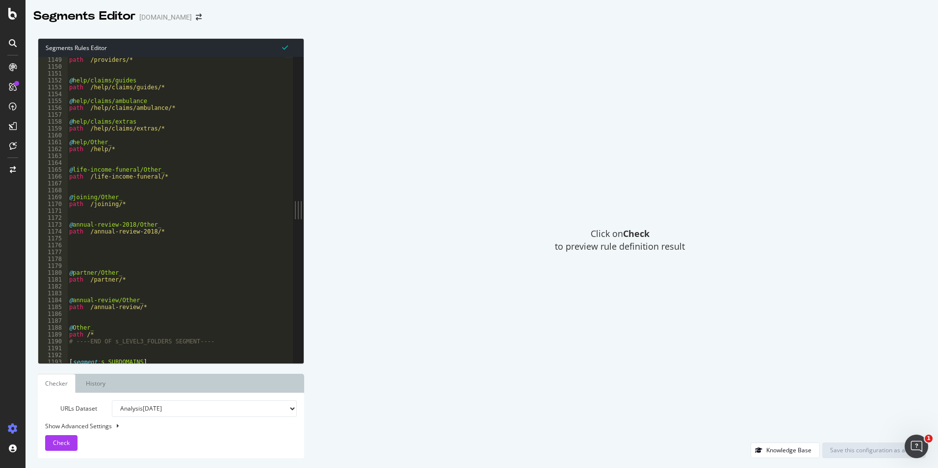
scroll to position [7882, 0]
